Goal: Information Seeking & Learning: Compare options

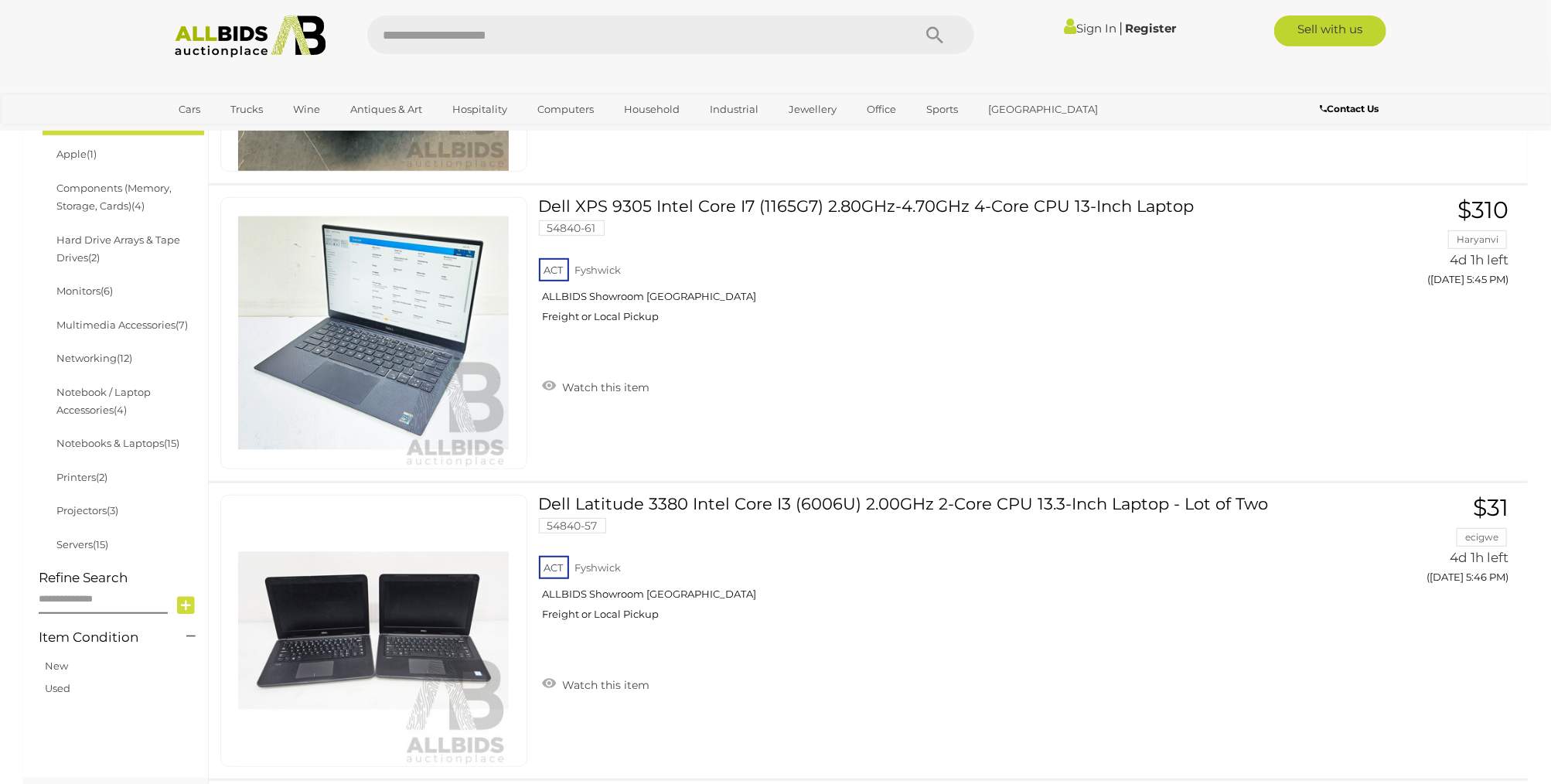
scroll to position [489, 0]
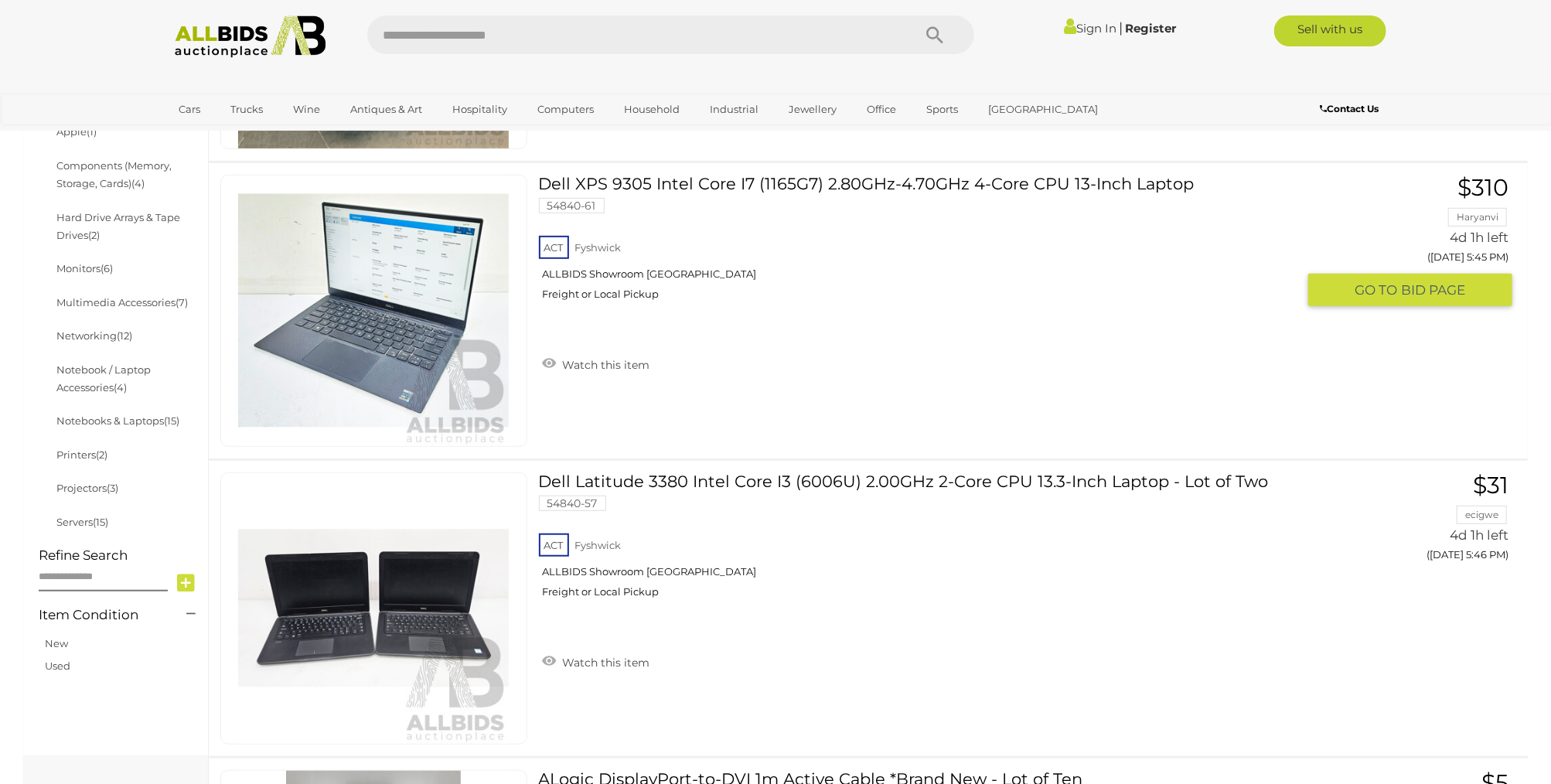
click at [674, 184] on link "Dell XPS 9305 Intel Core I7 (1165G7) 2.80GHz-4.70GHz 4-Core CPU 13-Inch Laptop …" at bounding box center [923, 244] width 746 height 138
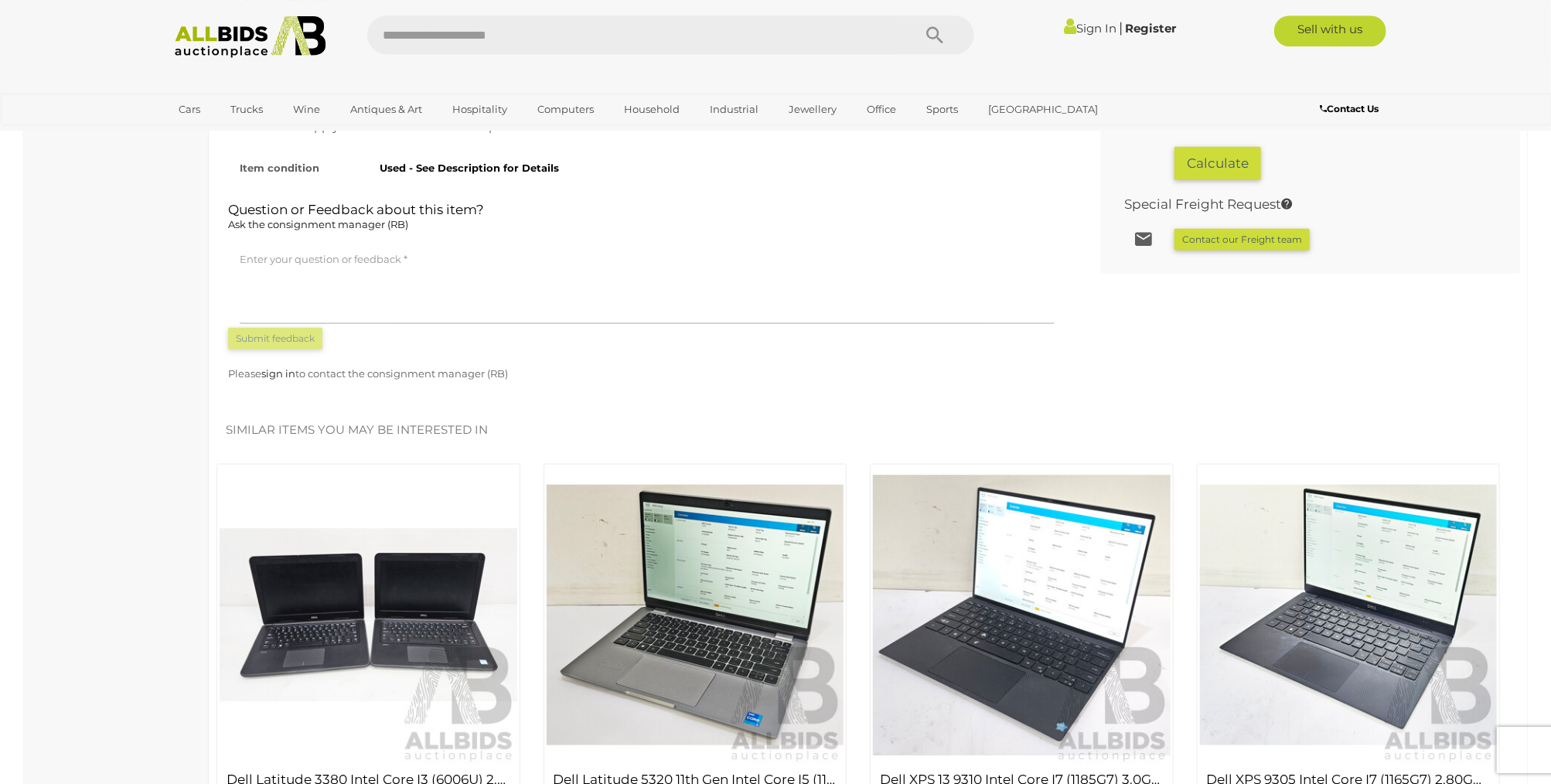
scroll to position [1224, 0]
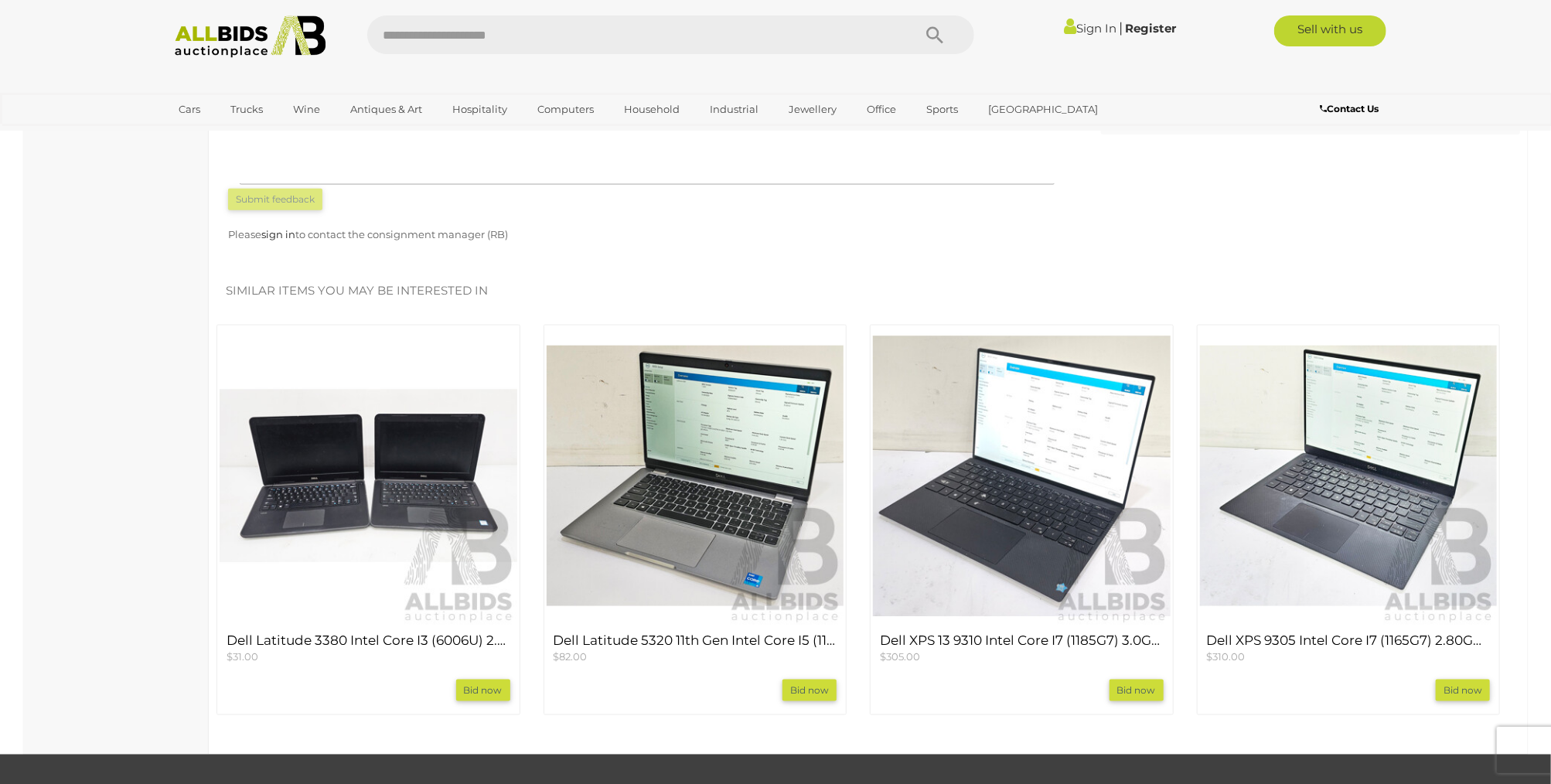
click at [746, 500] on img at bounding box center [695, 476] width 298 height 298
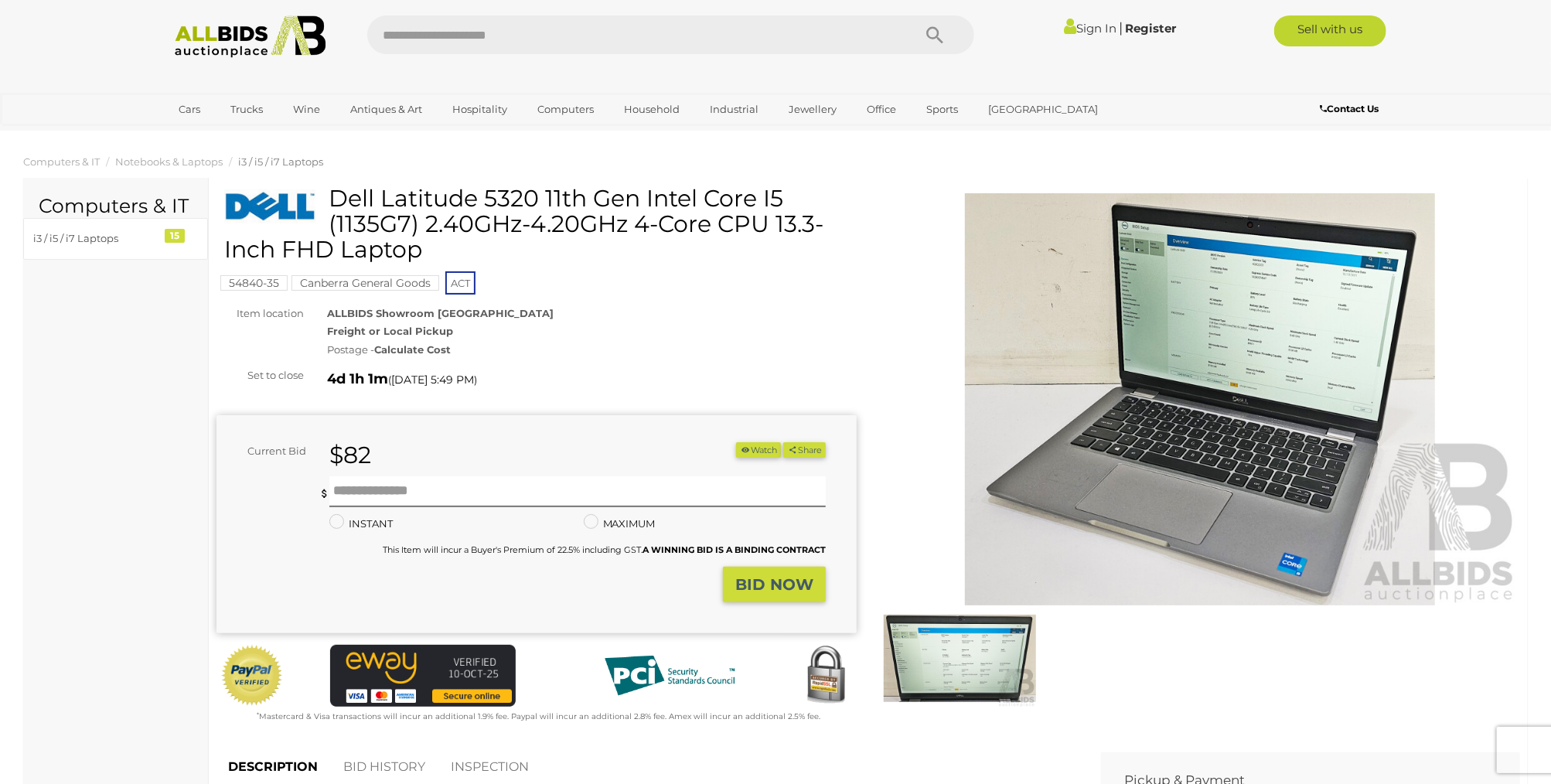
click at [975, 670] on img at bounding box center [960, 658] width 152 height 98
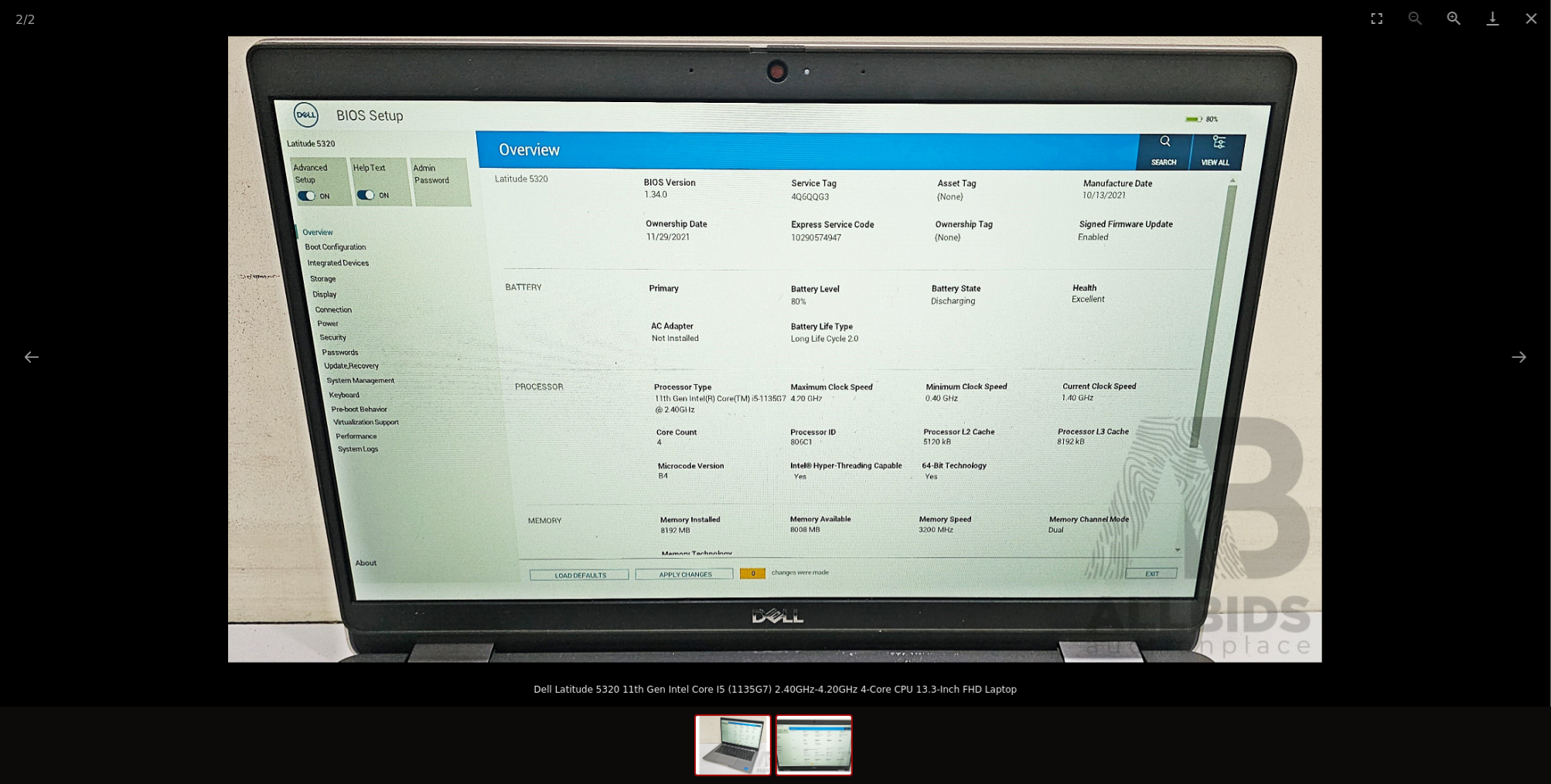
click at [734, 756] on img at bounding box center [733, 745] width 74 height 59
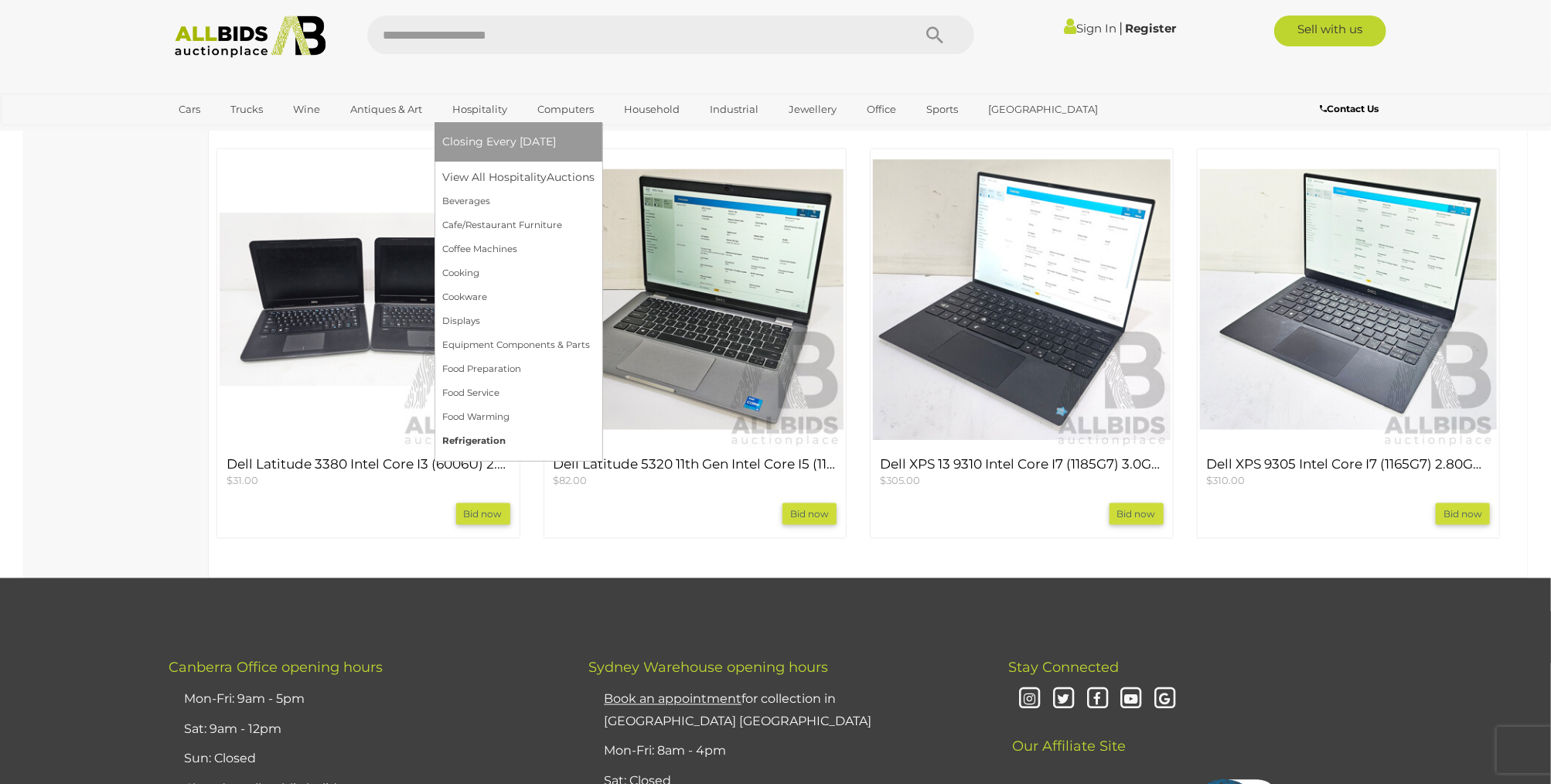
scroll to position [1468, 0]
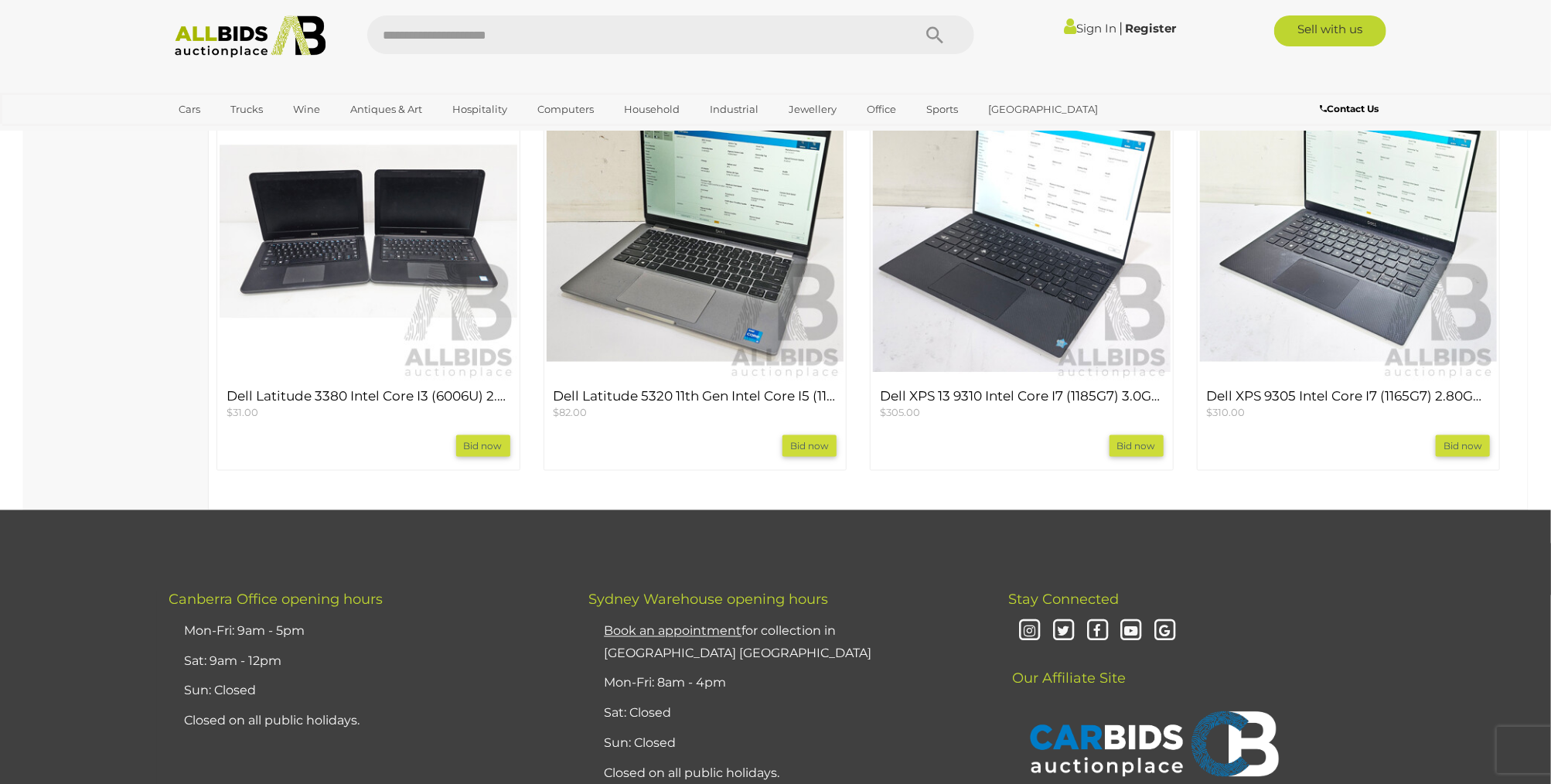
click at [311, 293] on img at bounding box center [368, 232] width 298 height 298
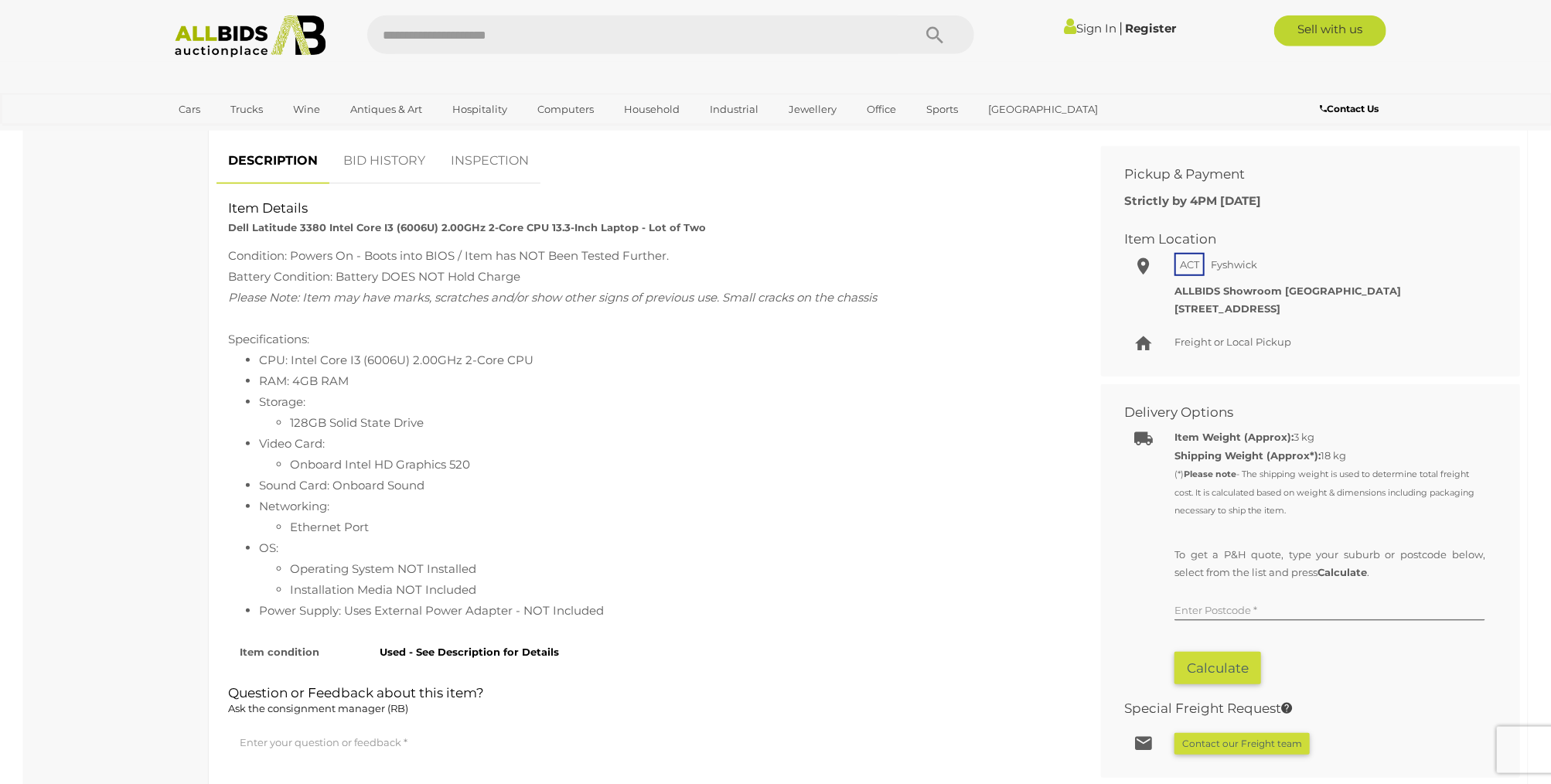
scroll to position [652, 0]
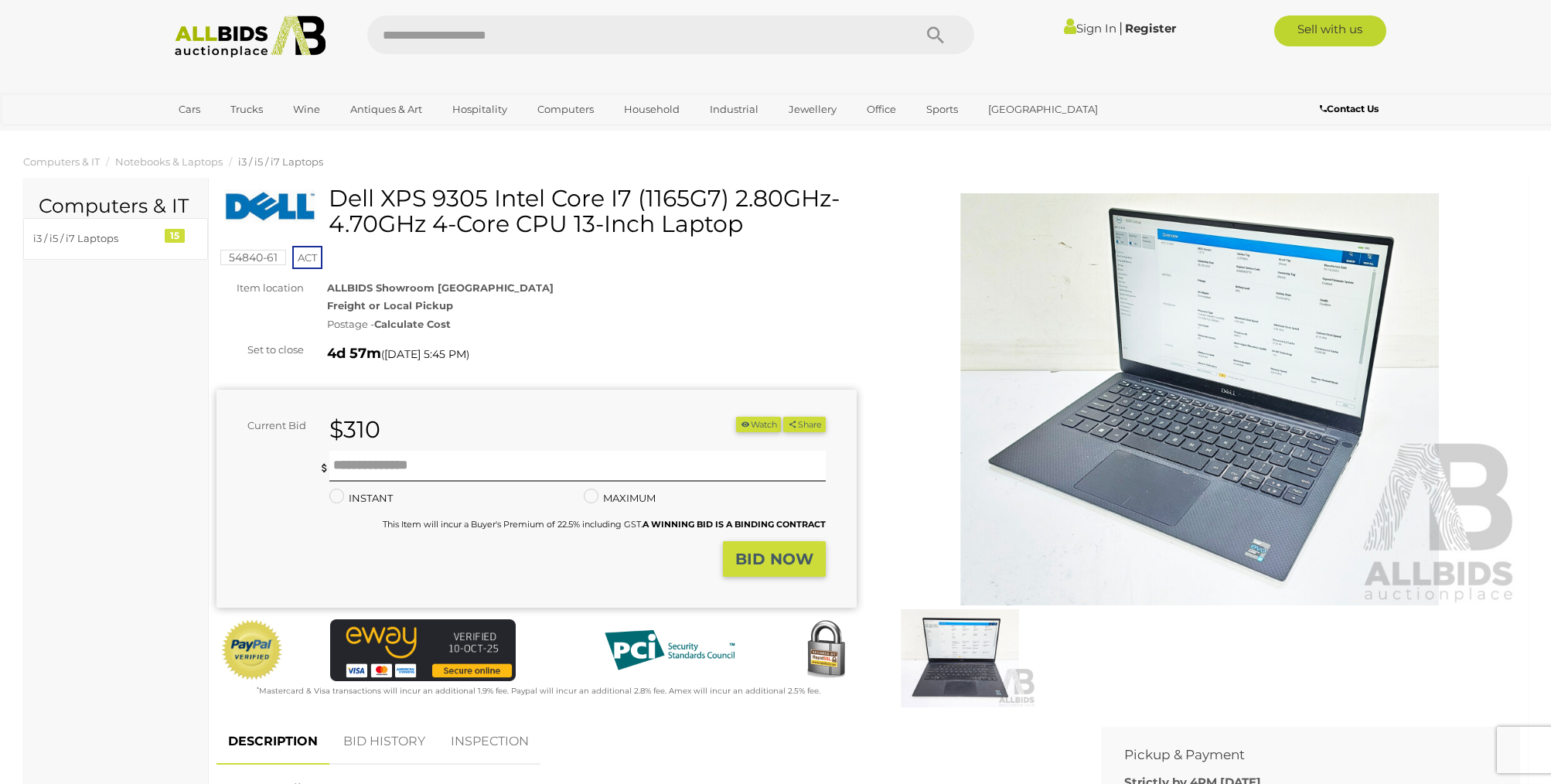
scroll to position [1468, 0]
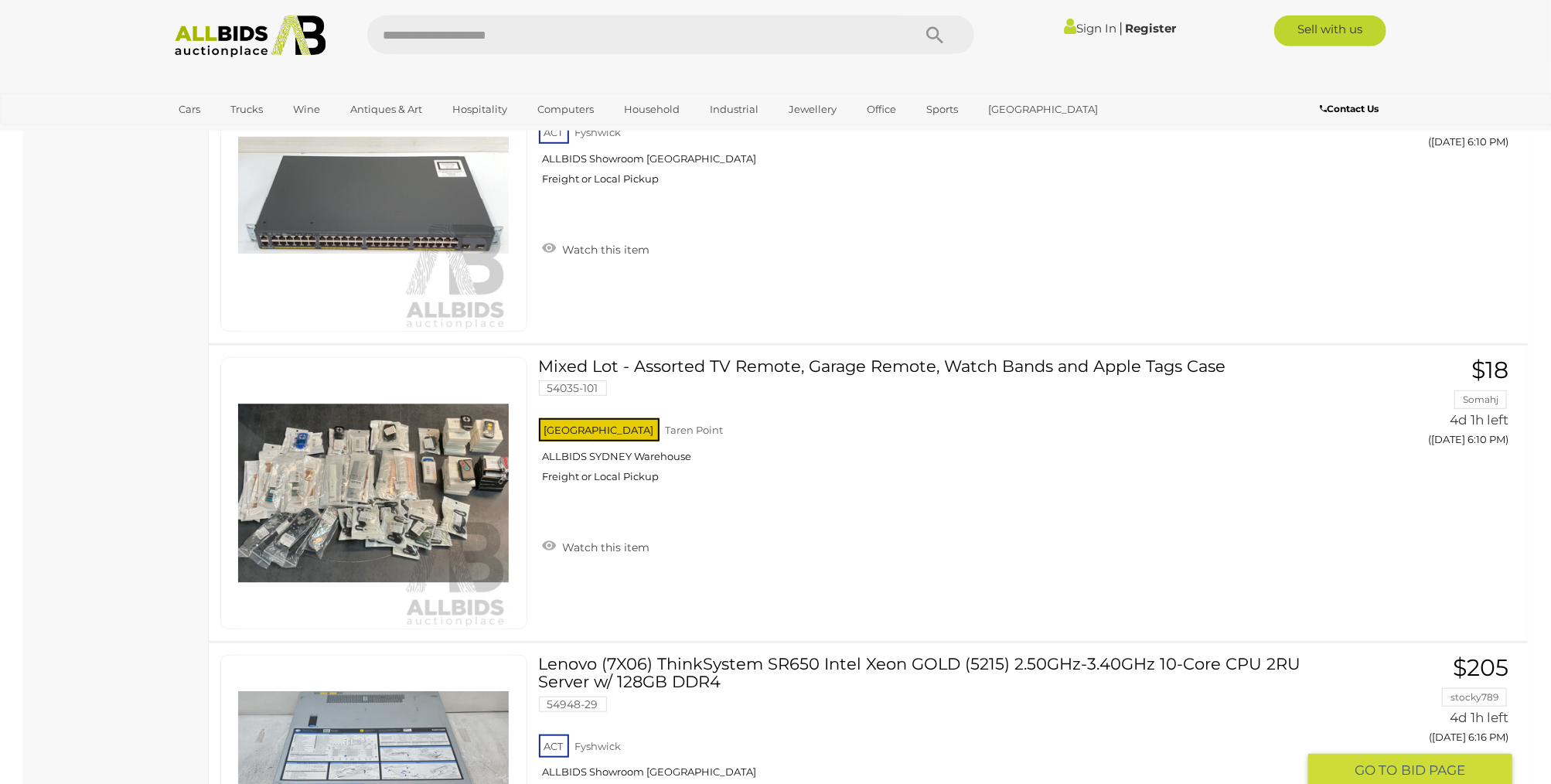
scroll to position [4459, 0]
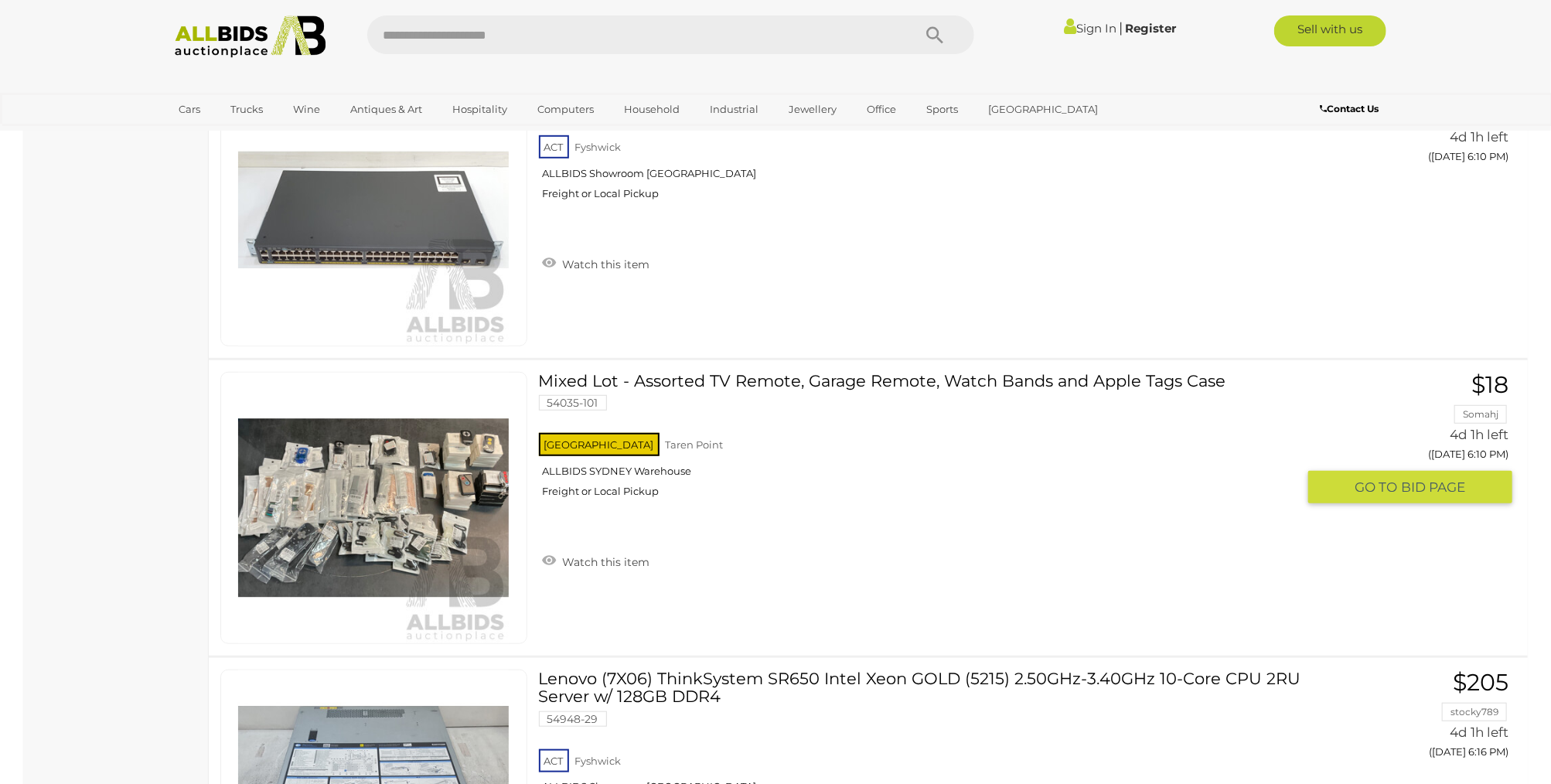
click at [948, 372] on link "Mixed Lot - Assorted TV Remote, Garage Remote, Watch Bands and Apple Tags Case …" at bounding box center [923, 440] width 746 height 138
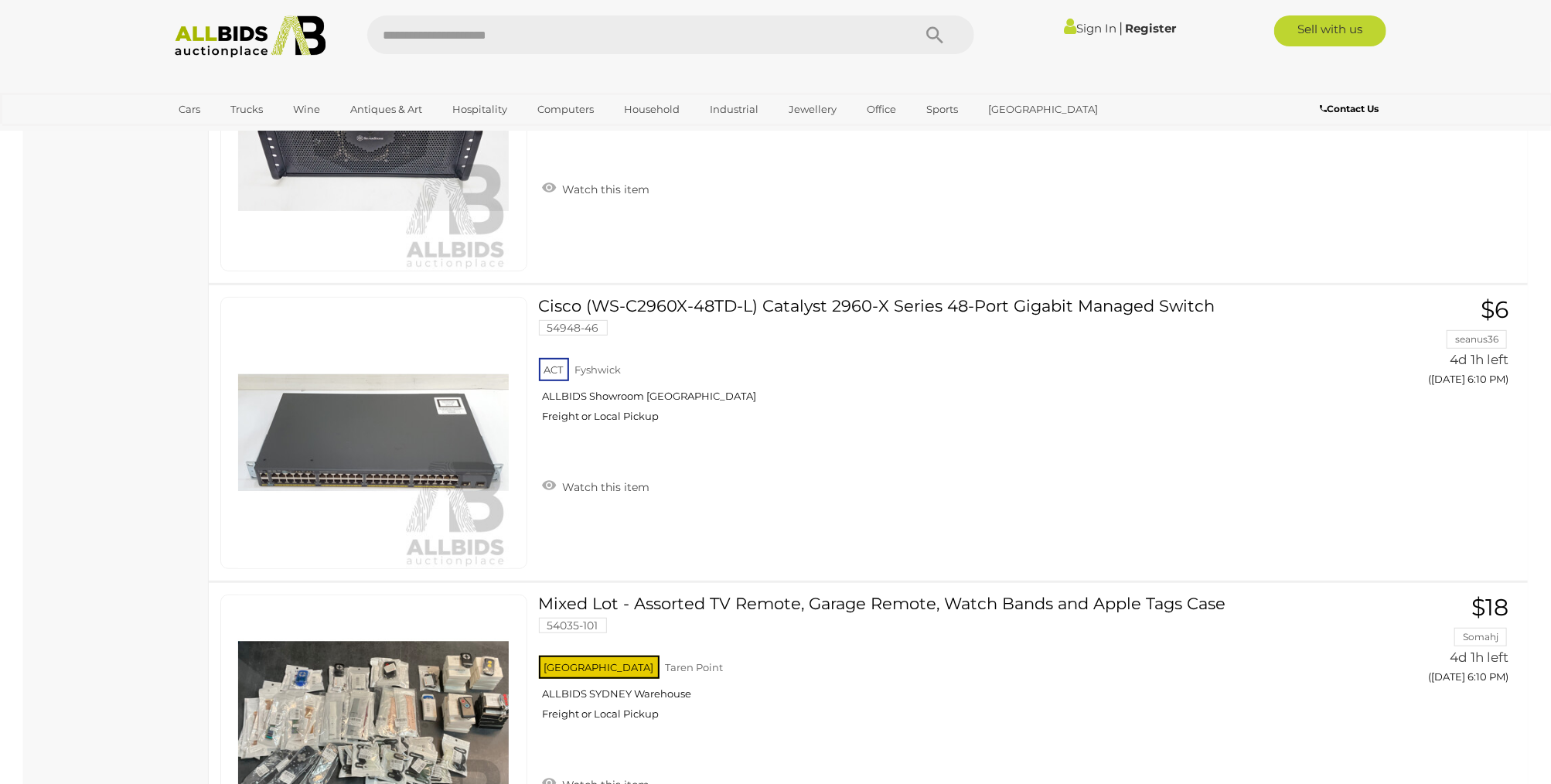
scroll to position [4155, 0]
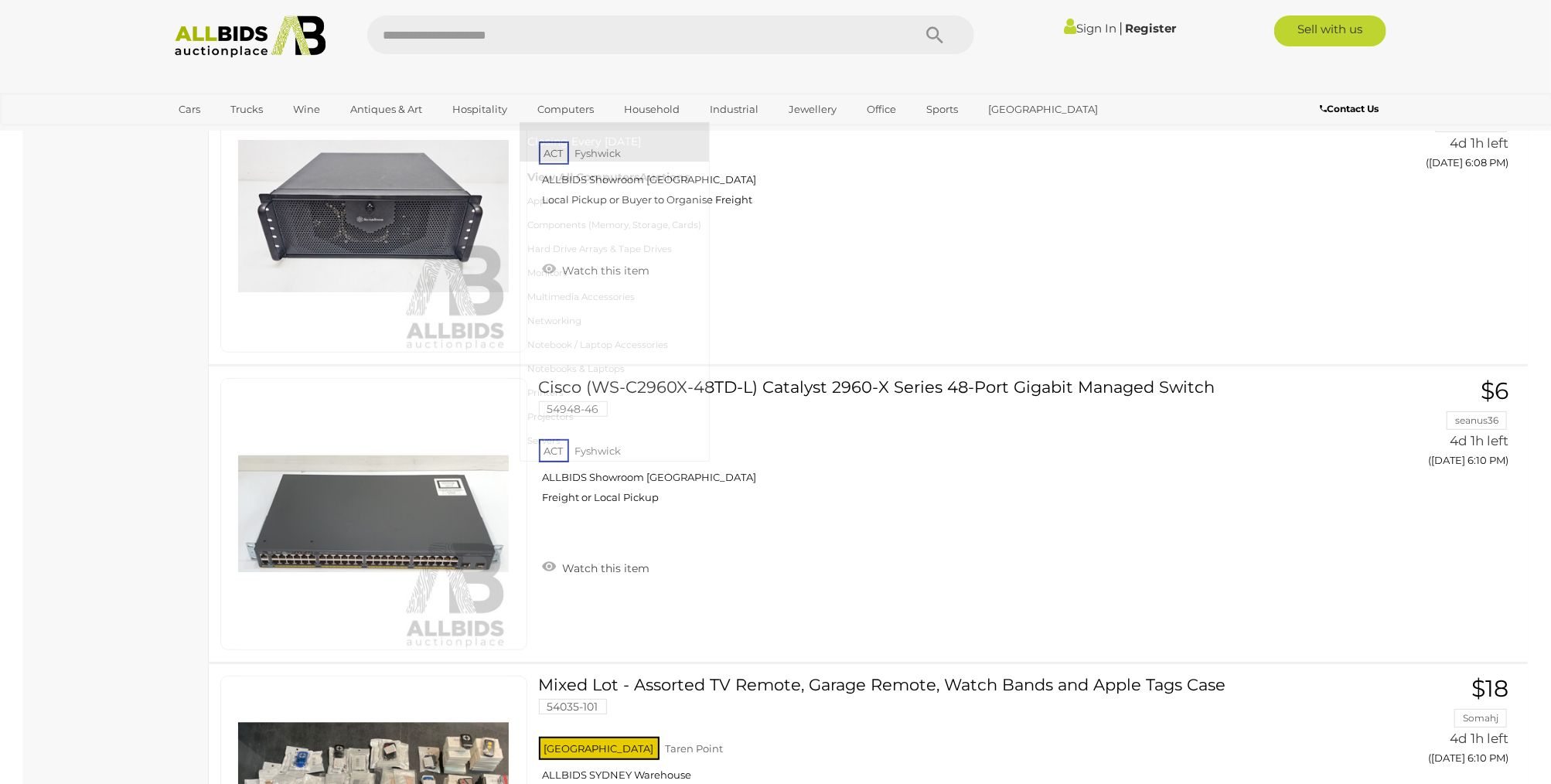
click at [569, 187] on link "View All Computers Auctions" at bounding box center [615, 177] width 174 height 24
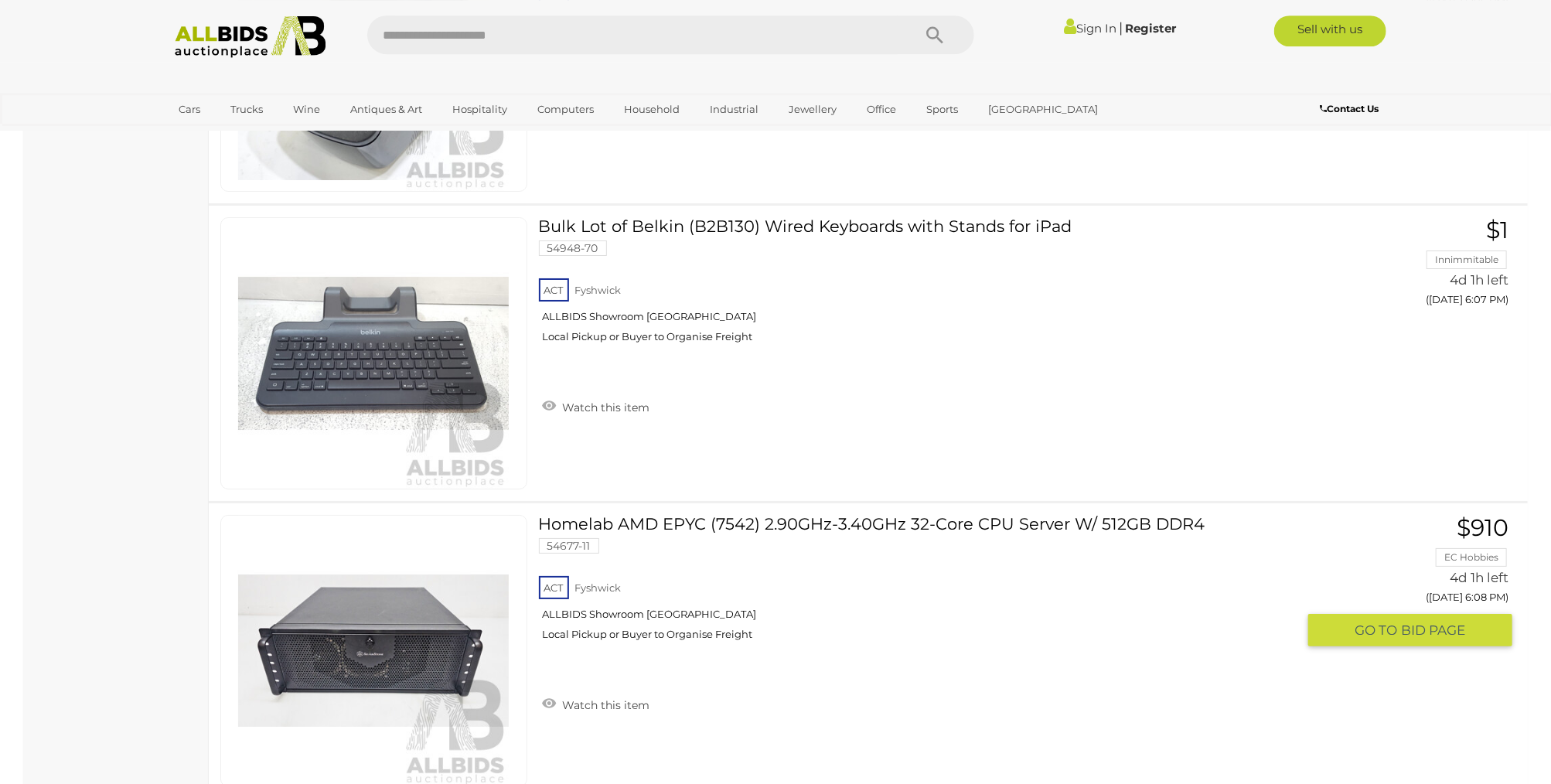
scroll to position [3673, 0]
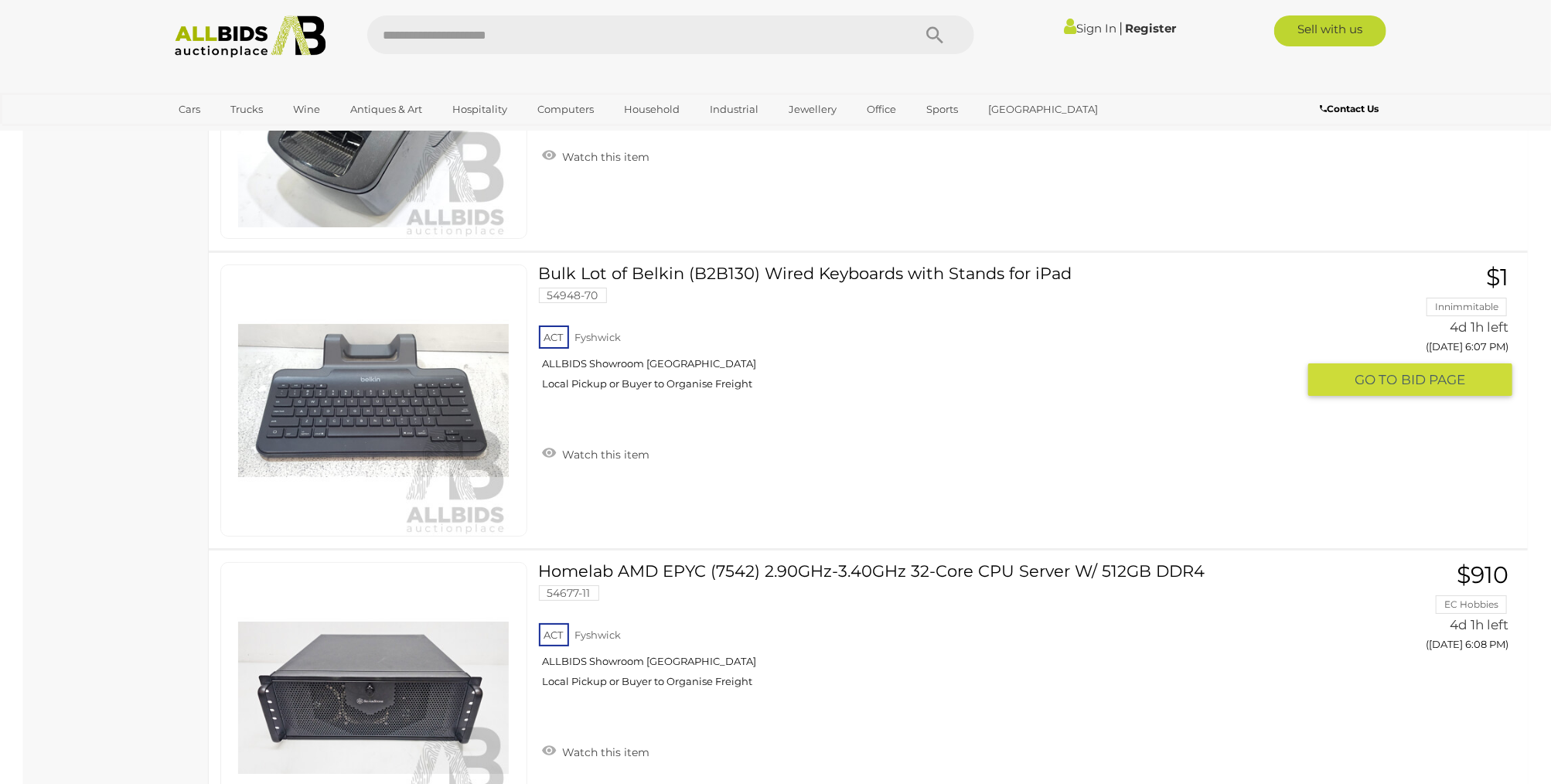
click at [806, 264] on link "Bulk Lot of Belkin (B2B130) Wired Keyboards with Stands for iPad 54948-70 ACT F…" at bounding box center [923, 332] width 746 height 138
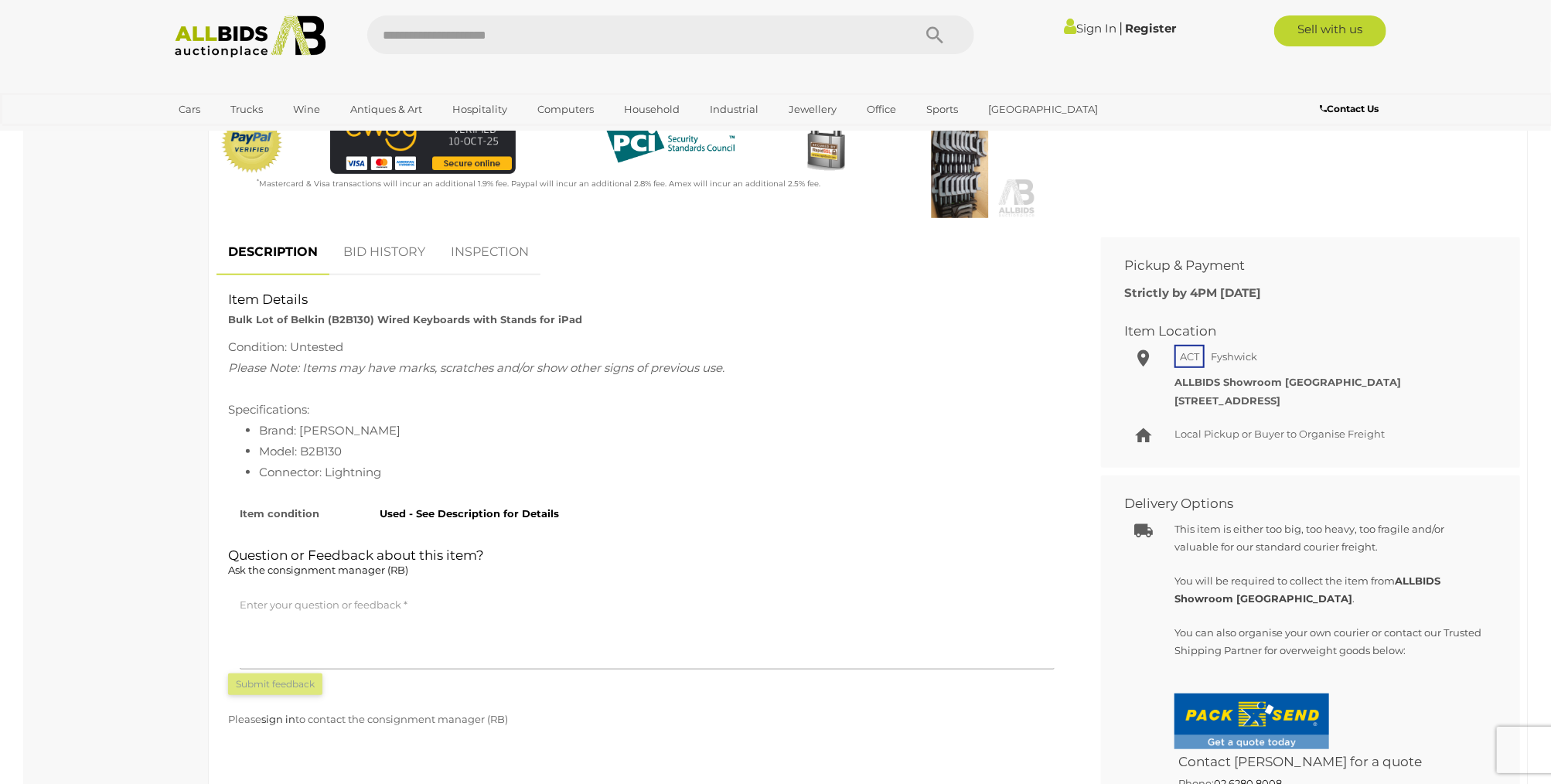
scroll to position [980, 0]
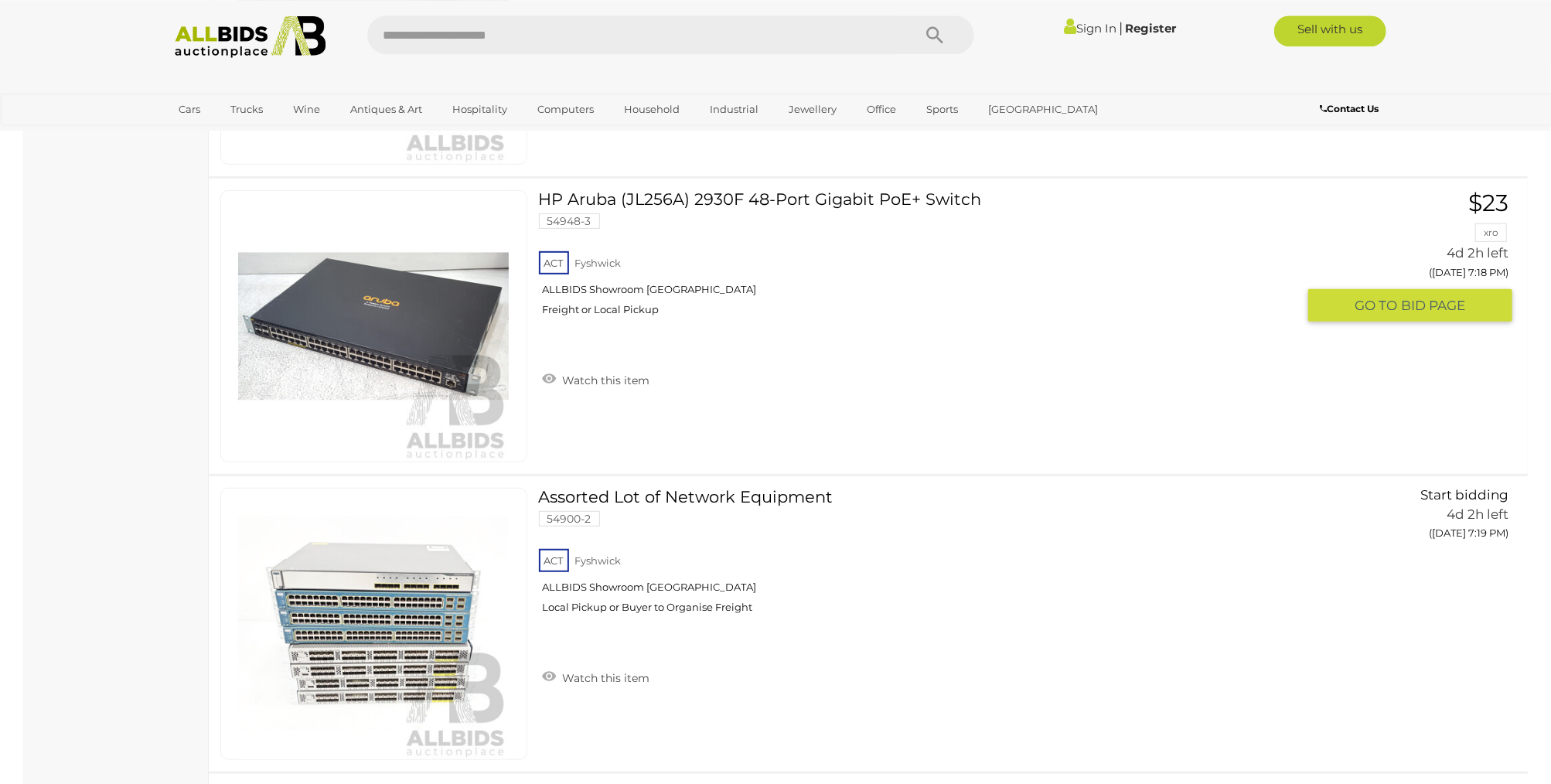
scroll to position [12081, 0]
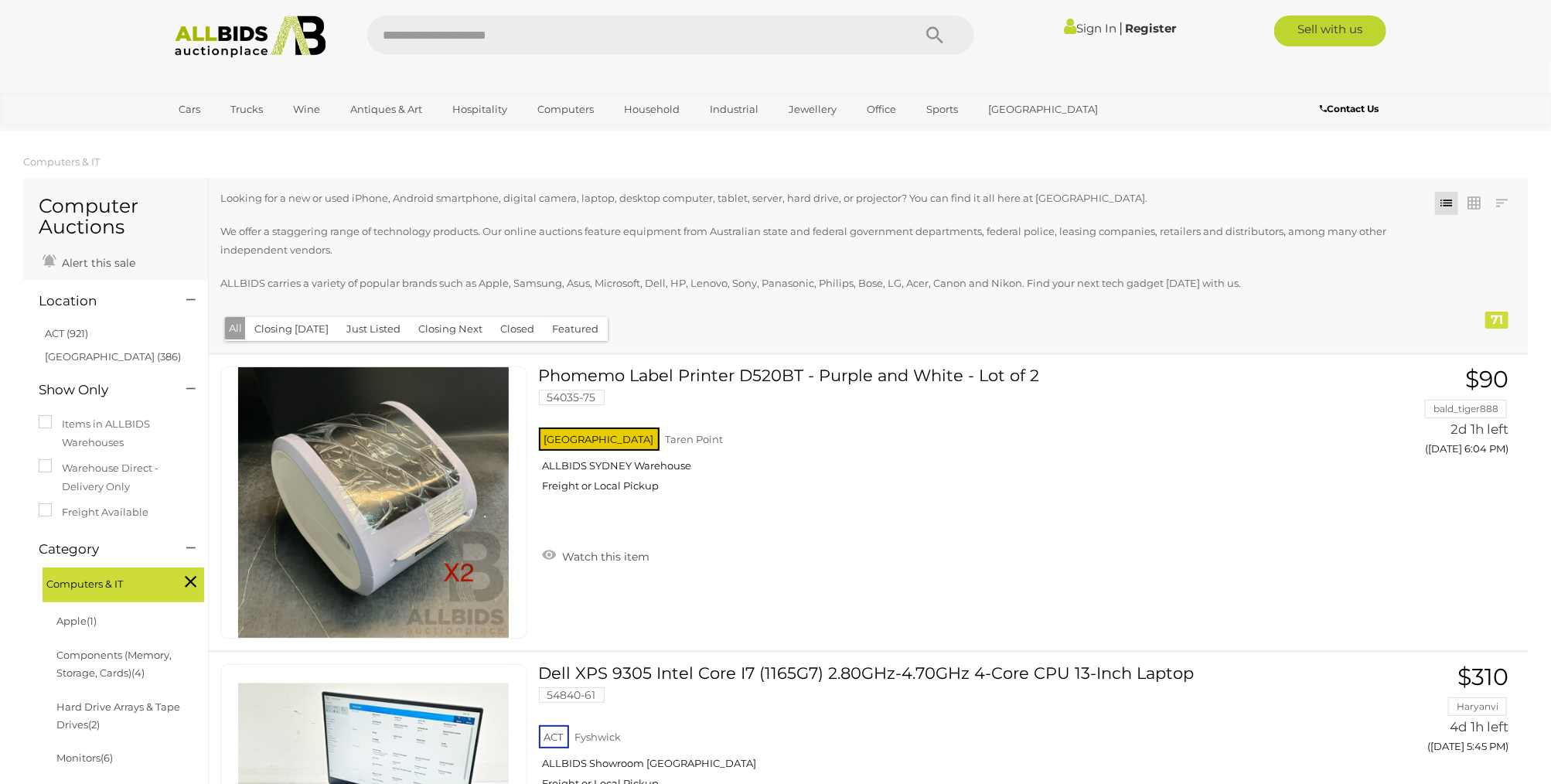
scroll to position [4155, 0]
